Goal: Navigation & Orientation: Go to known website

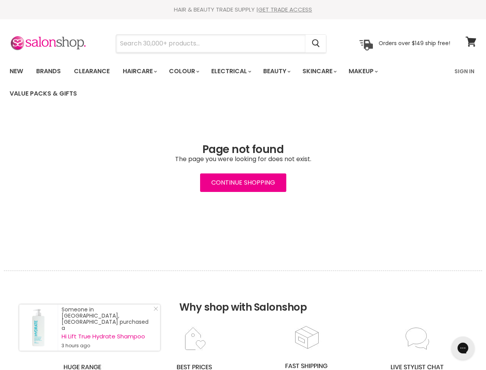
click at [211, 43] on input "Search" at bounding box center [210, 44] width 189 height 18
click at [316, 43] on icon "Search" at bounding box center [316, 44] width 8 height 8
click at [142, 71] on link "Haircare" at bounding box center [139, 71] width 45 height 16
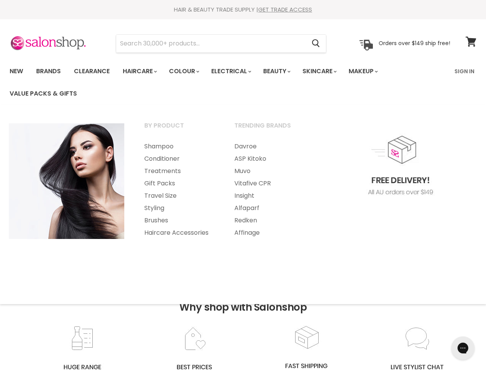
click at [188, 71] on link "Colour" at bounding box center [183, 71] width 41 height 16
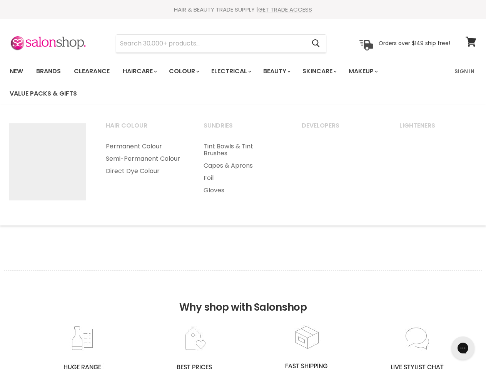
click at [236, 71] on link "Electrical" at bounding box center [231, 71] width 50 height 16
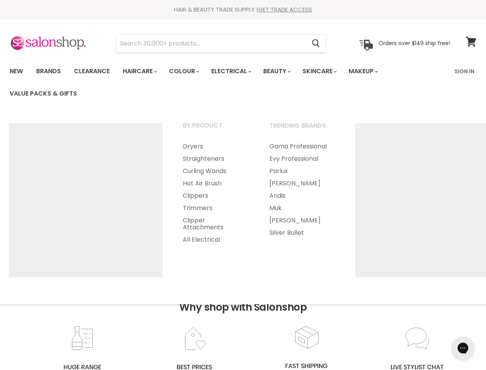
click at [283, 71] on link "Beauty" at bounding box center [277, 71] width 38 height 16
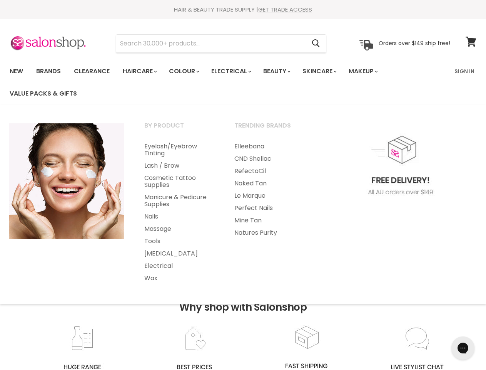
click at [328, 71] on link "Skincare" at bounding box center [319, 71] width 45 height 16
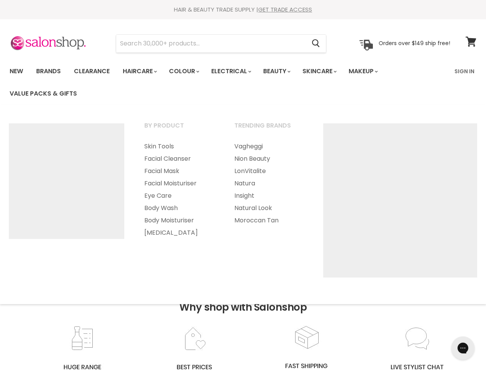
click at [374, 71] on link "Makeup" at bounding box center [363, 71] width 40 height 16
click at [243, 320] on h2 "Why shop with Salonshop" at bounding box center [243, 297] width 478 height 54
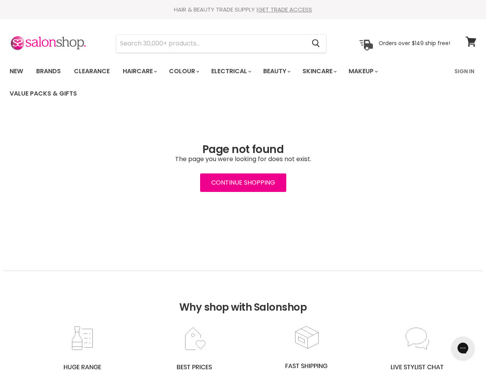
click at [463, 348] on icon "Gorgias live chat" at bounding box center [462, 347] width 7 height 7
